Goal: Find specific page/section: Find specific page/section

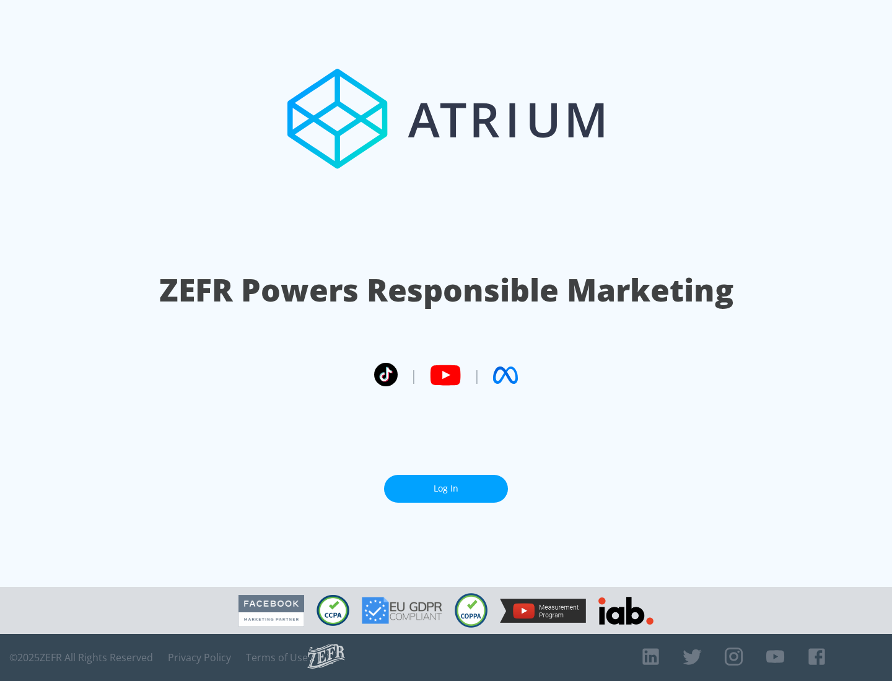
click at [446, 484] on link "Log In" at bounding box center [446, 489] width 124 height 28
